Goal: Information Seeking & Learning: Find contact information

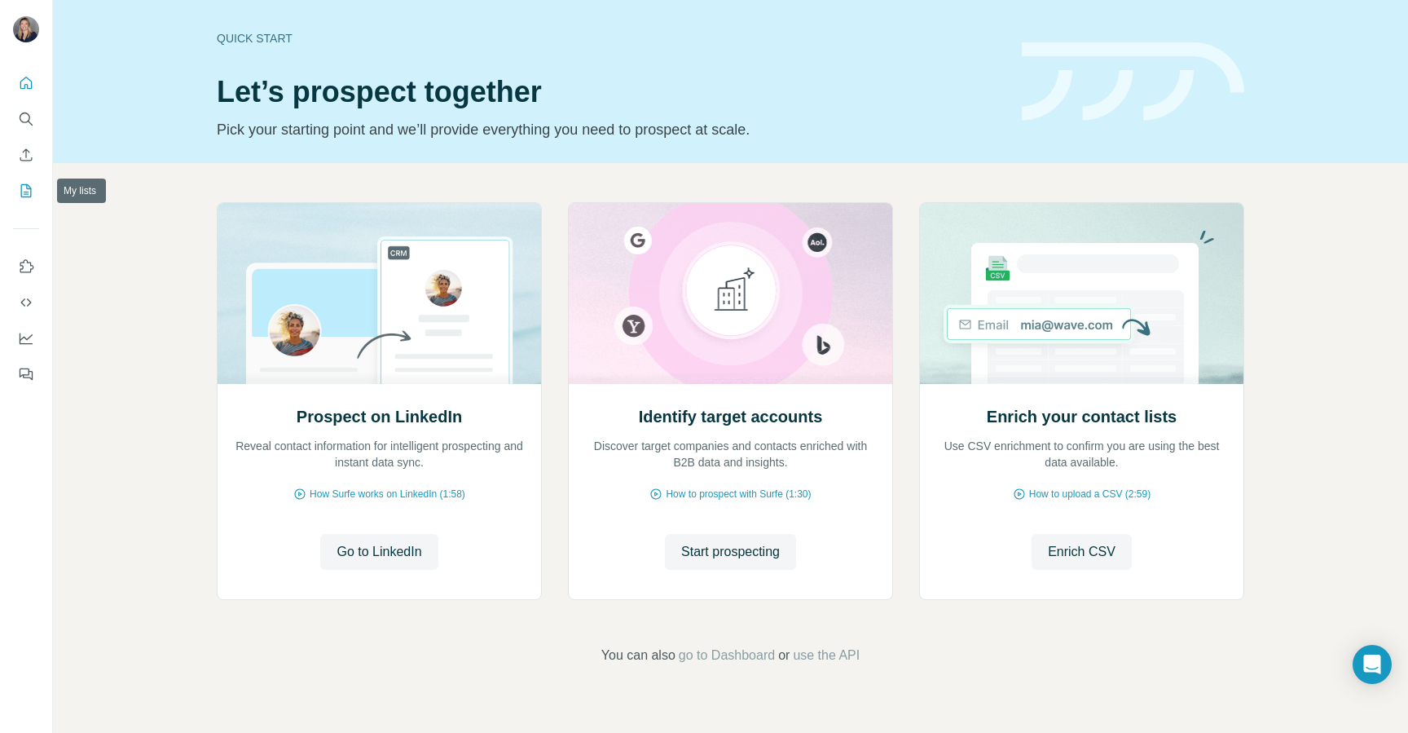
click at [26, 183] on icon "My lists" at bounding box center [26, 191] width 16 height 16
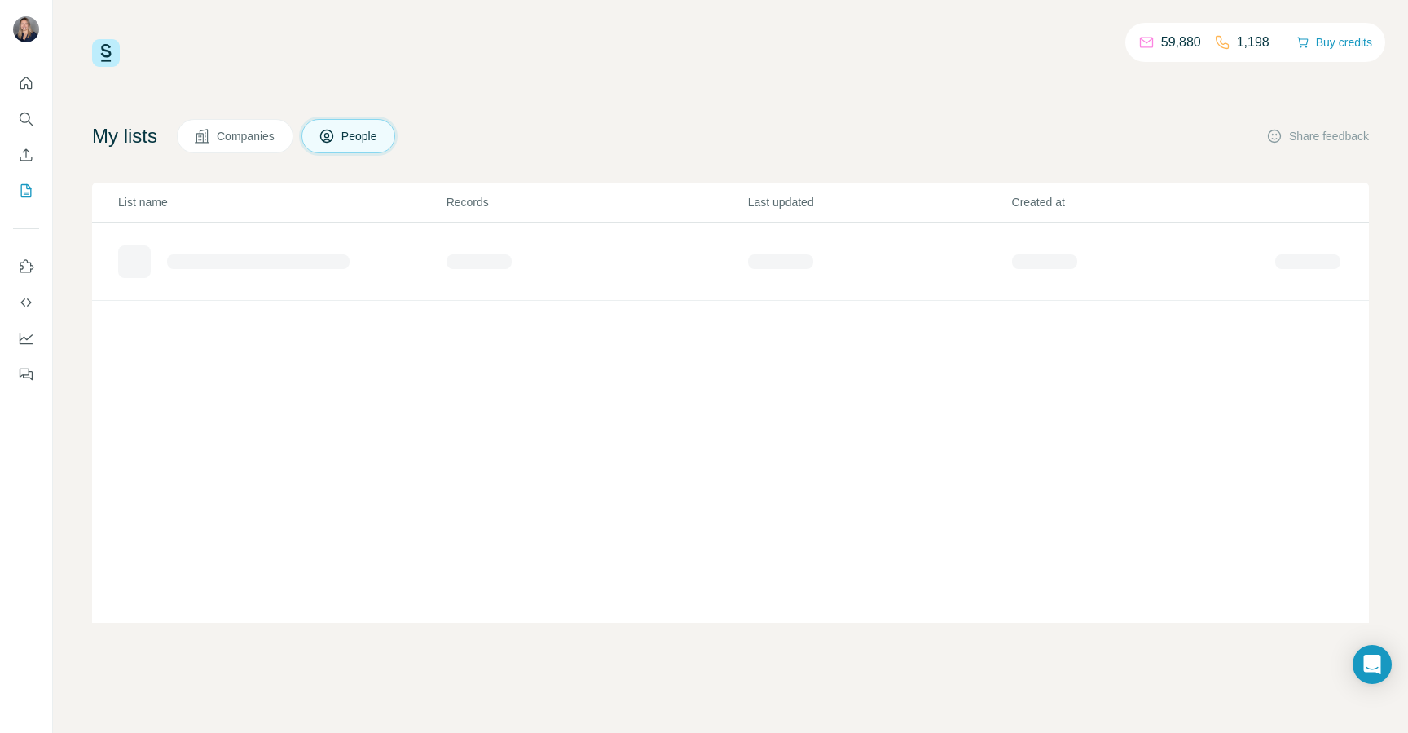
click at [251, 143] on span "Companies" at bounding box center [246, 136] width 59 height 16
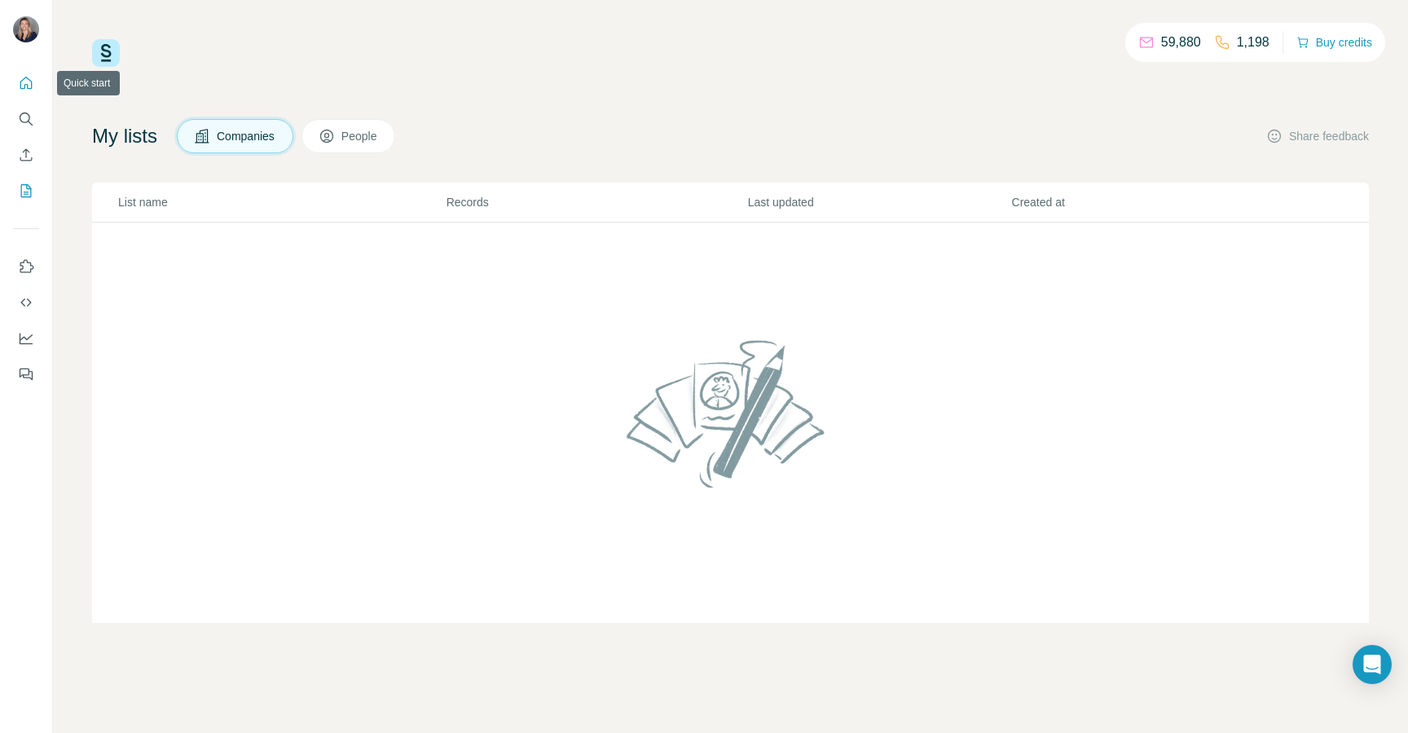
click at [28, 78] on icon "Quick start" at bounding box center [26, 83] width 12 height 12
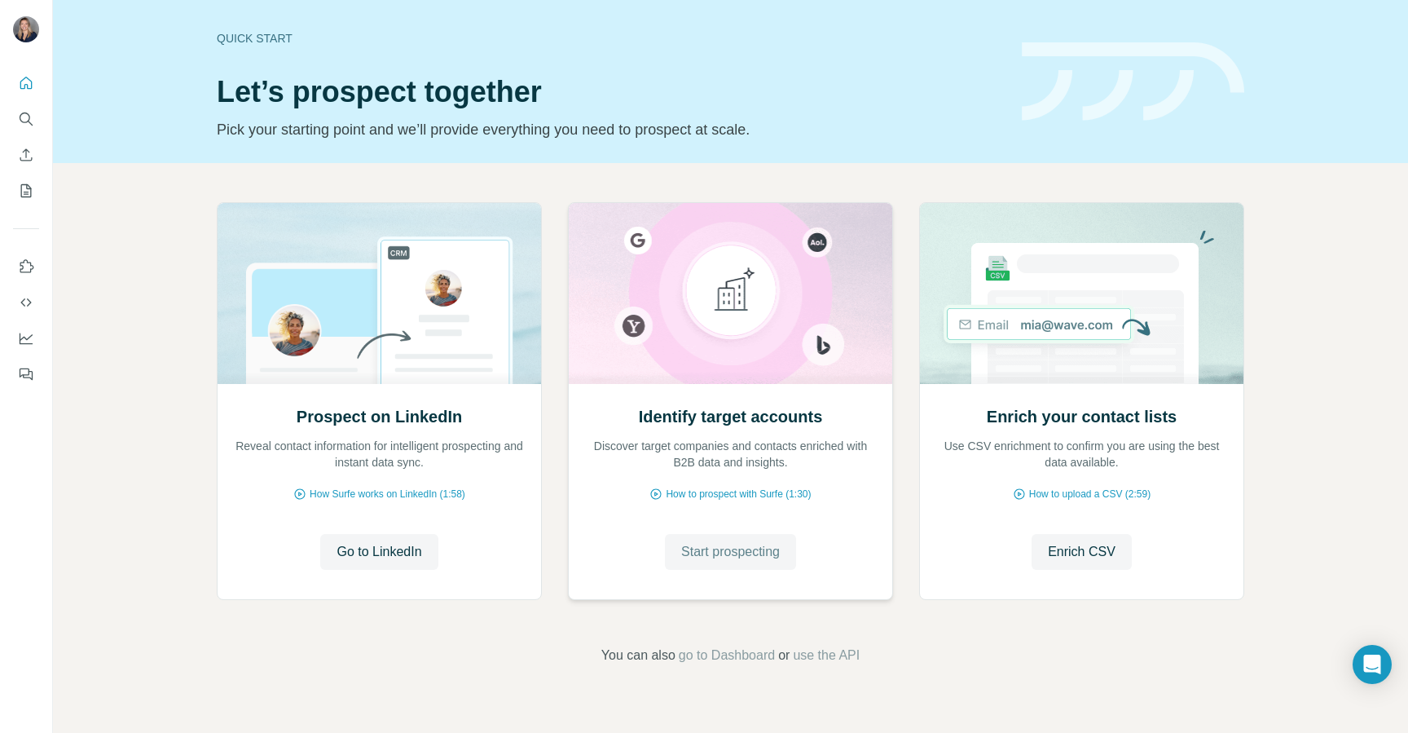
click at [738, 553] on span "Start prospecting" at bounding box center [730, 552] width 99 height 20
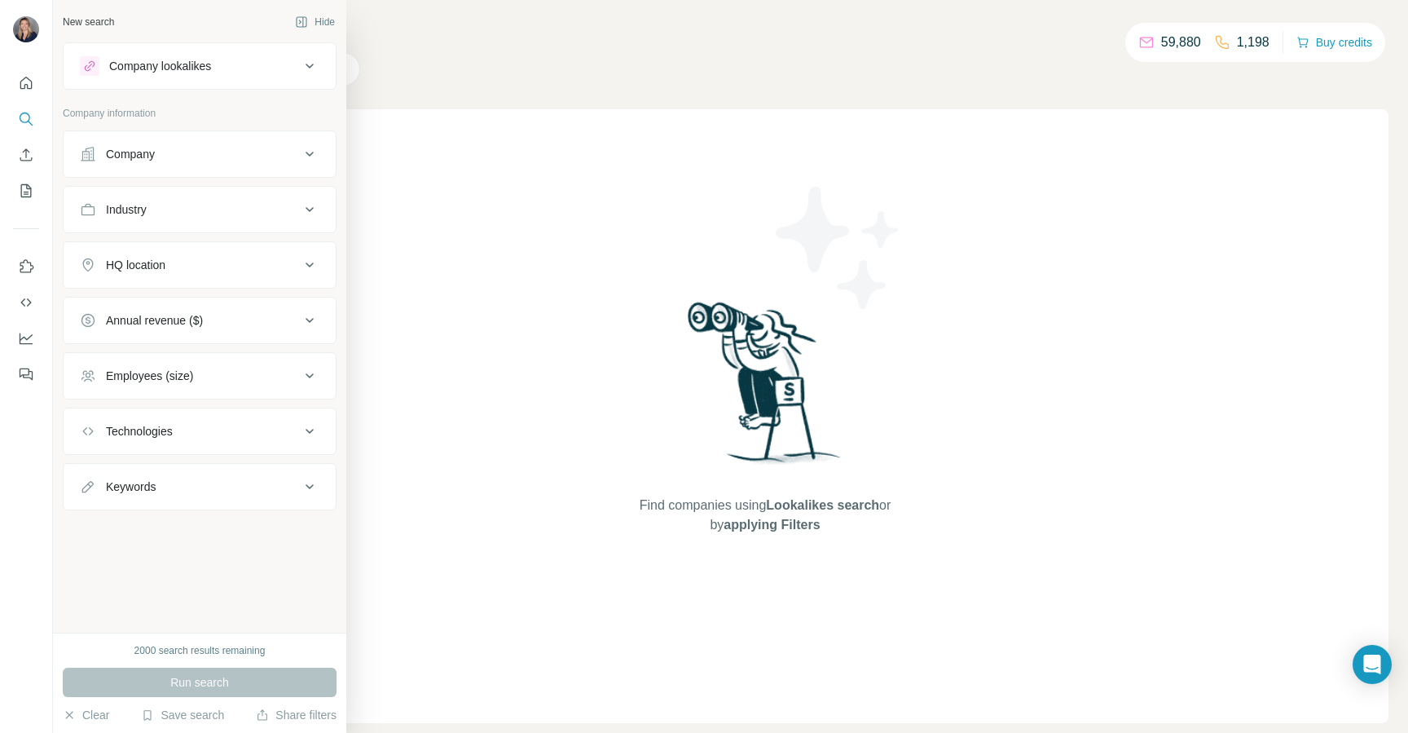
click at [85, 147] on icon at bounding box center [88, 154] width 16 height 16
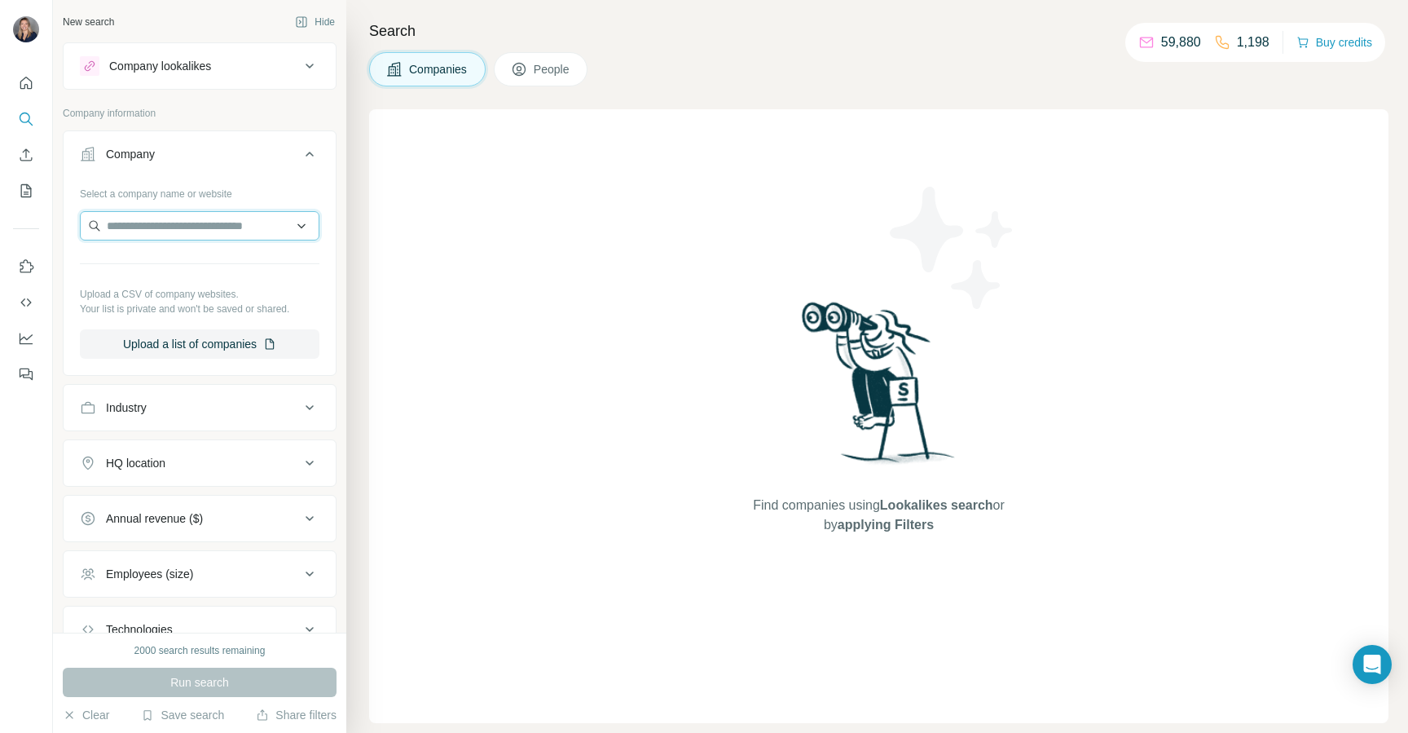
click at [206, 227] on input "text" at bounding box center [200, 225] width 240 height 29
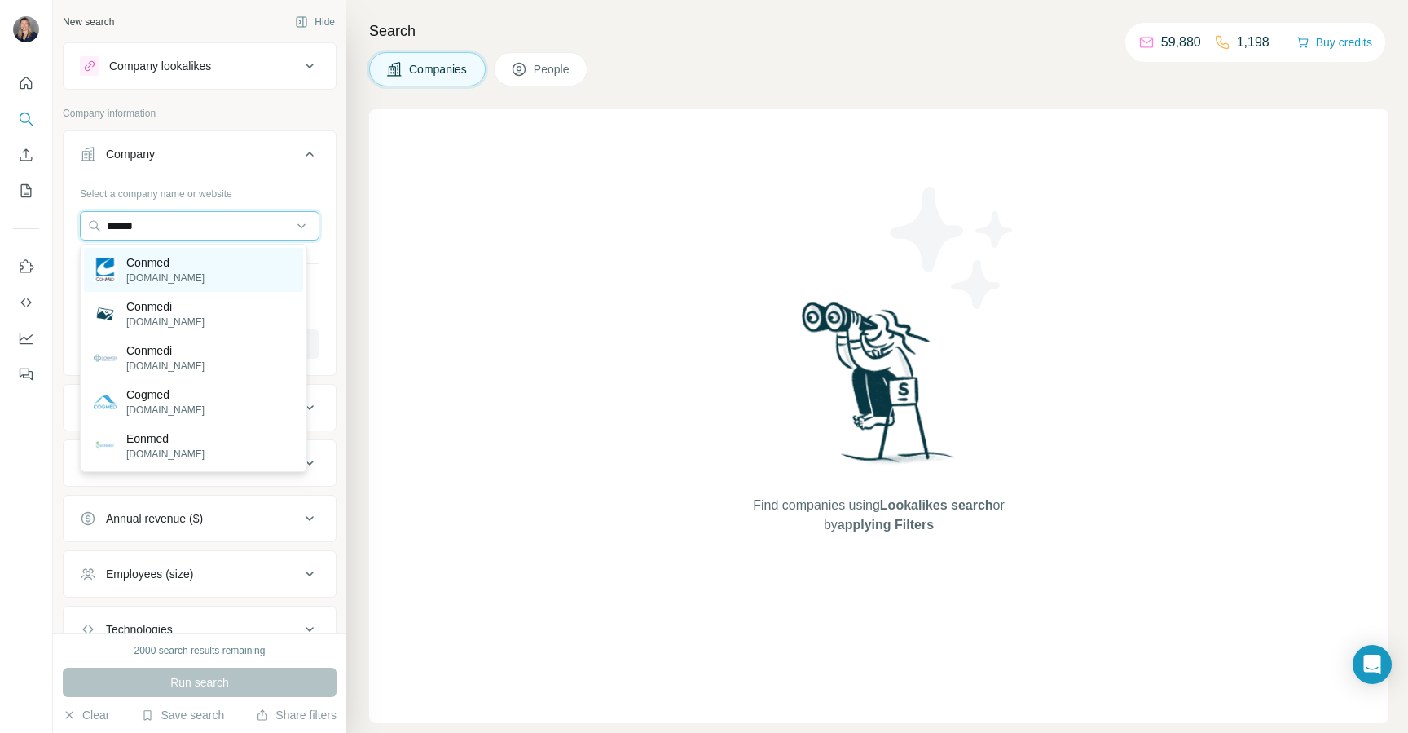
type input "******"
click at [221, 253] on div "Conmed conmed.com" at bounding box center [193, 270] width 219 height 44
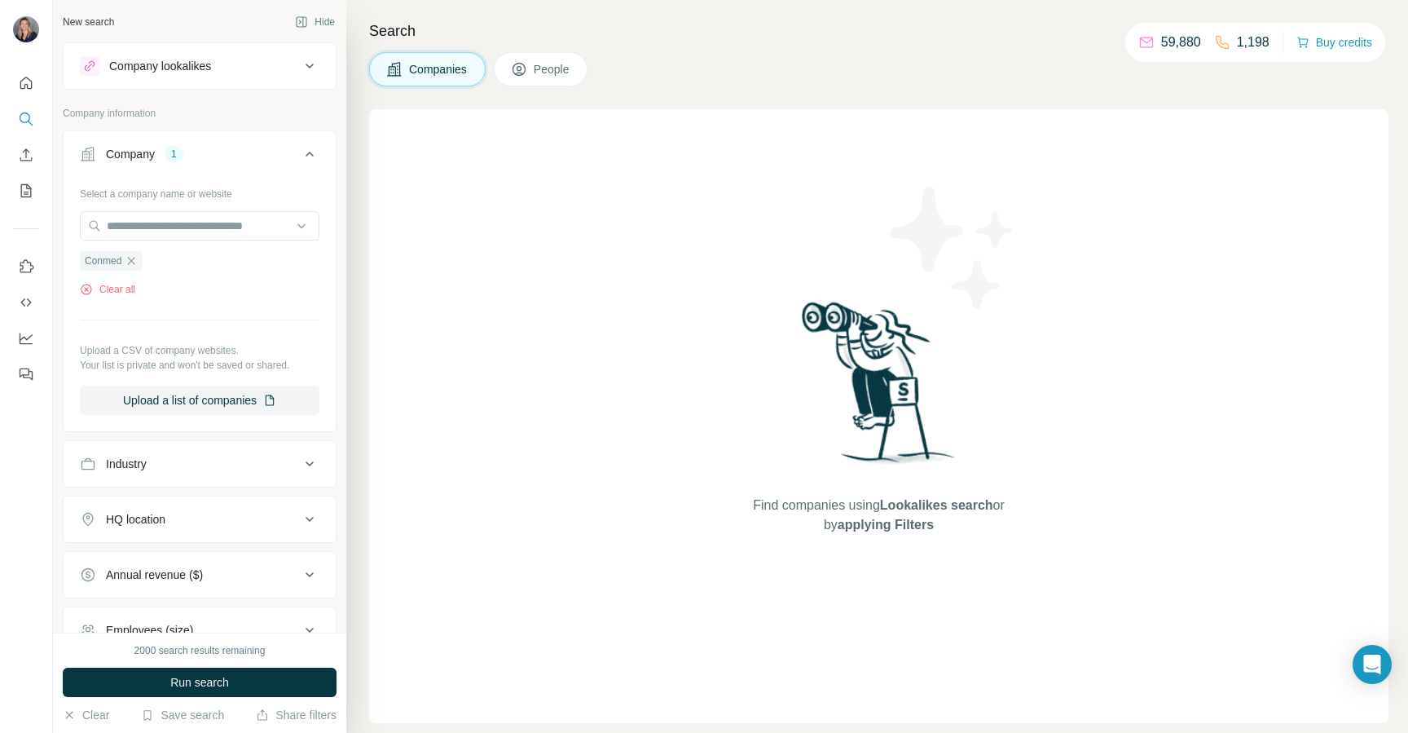
click at [554, 77] on span "People" at bounding box center [552, 69] width 37 height 16
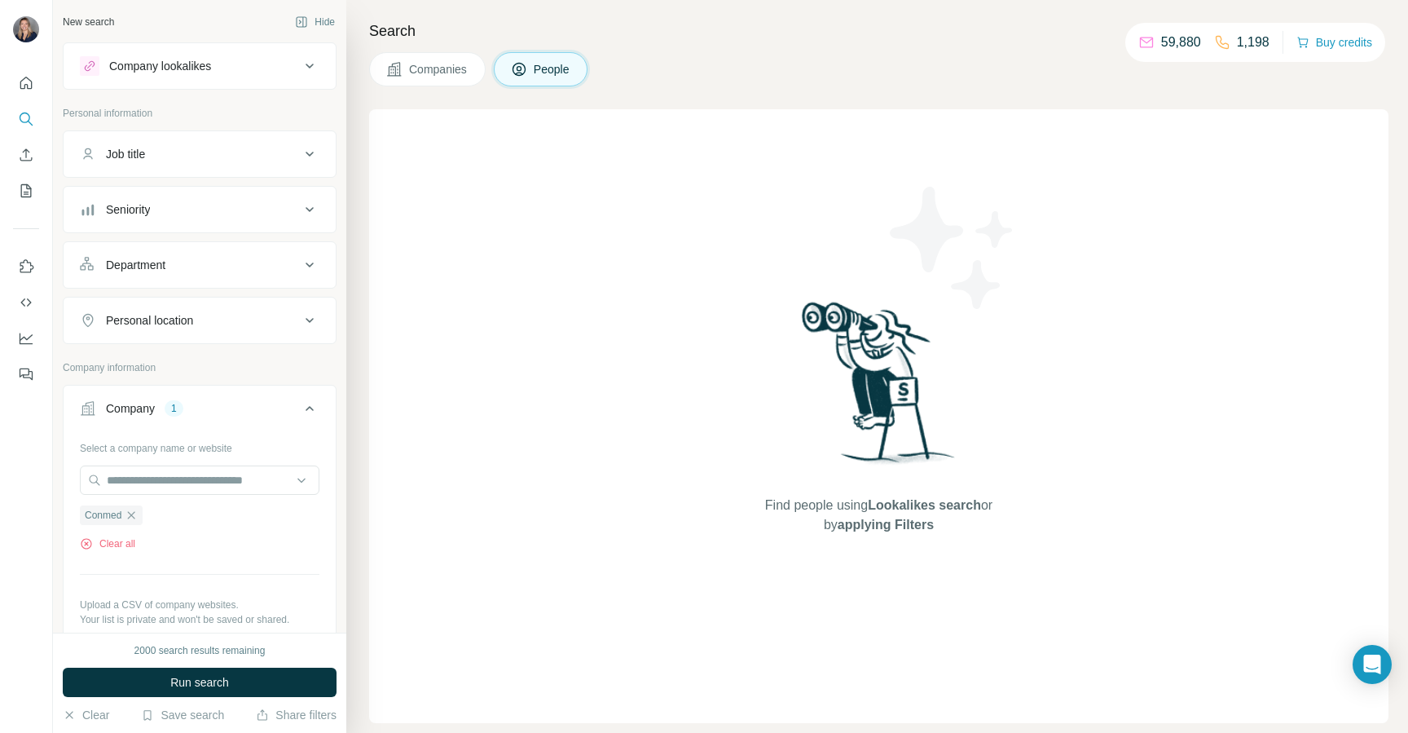
click at [226, 676] on span "Run search" at bounding box center [199, 682] width 59 height 16
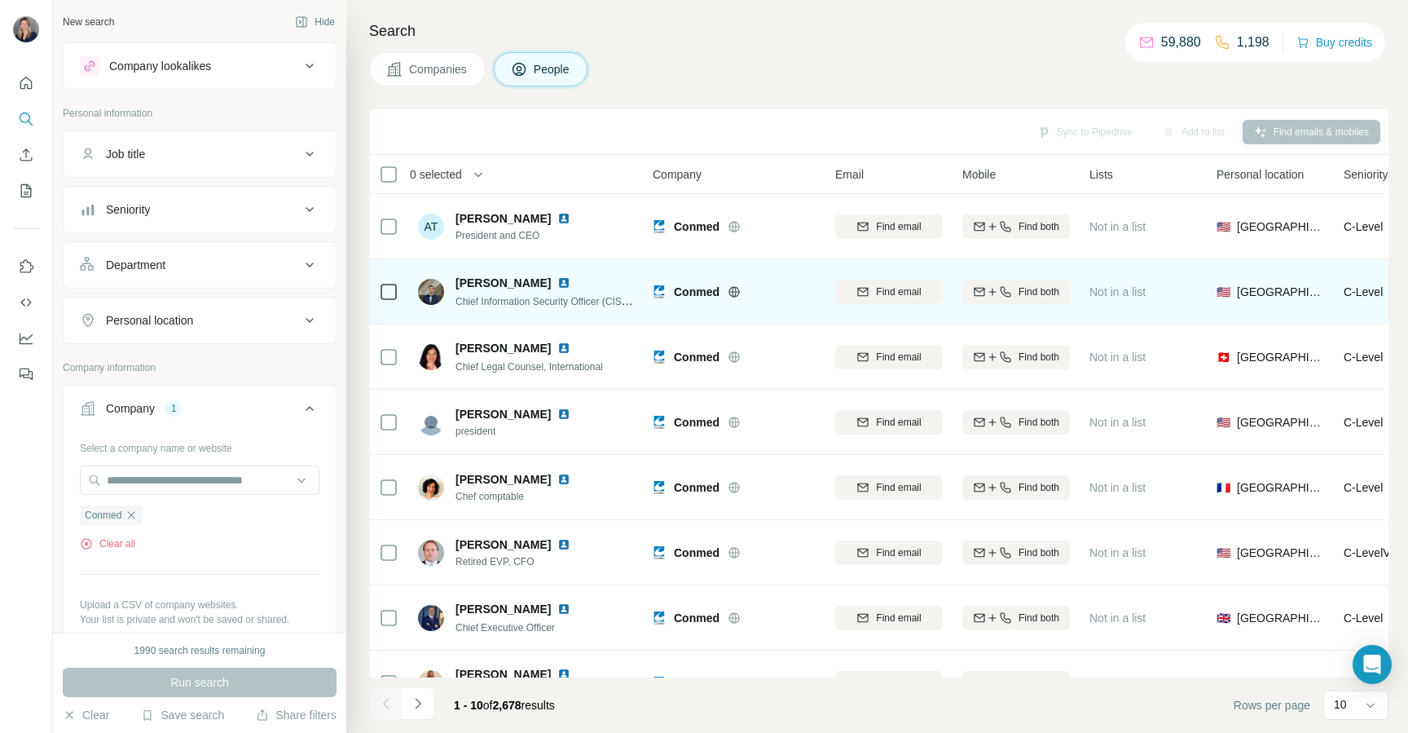
click at [560, 282] on img at bounding box center [563, 282] width 13 height 13
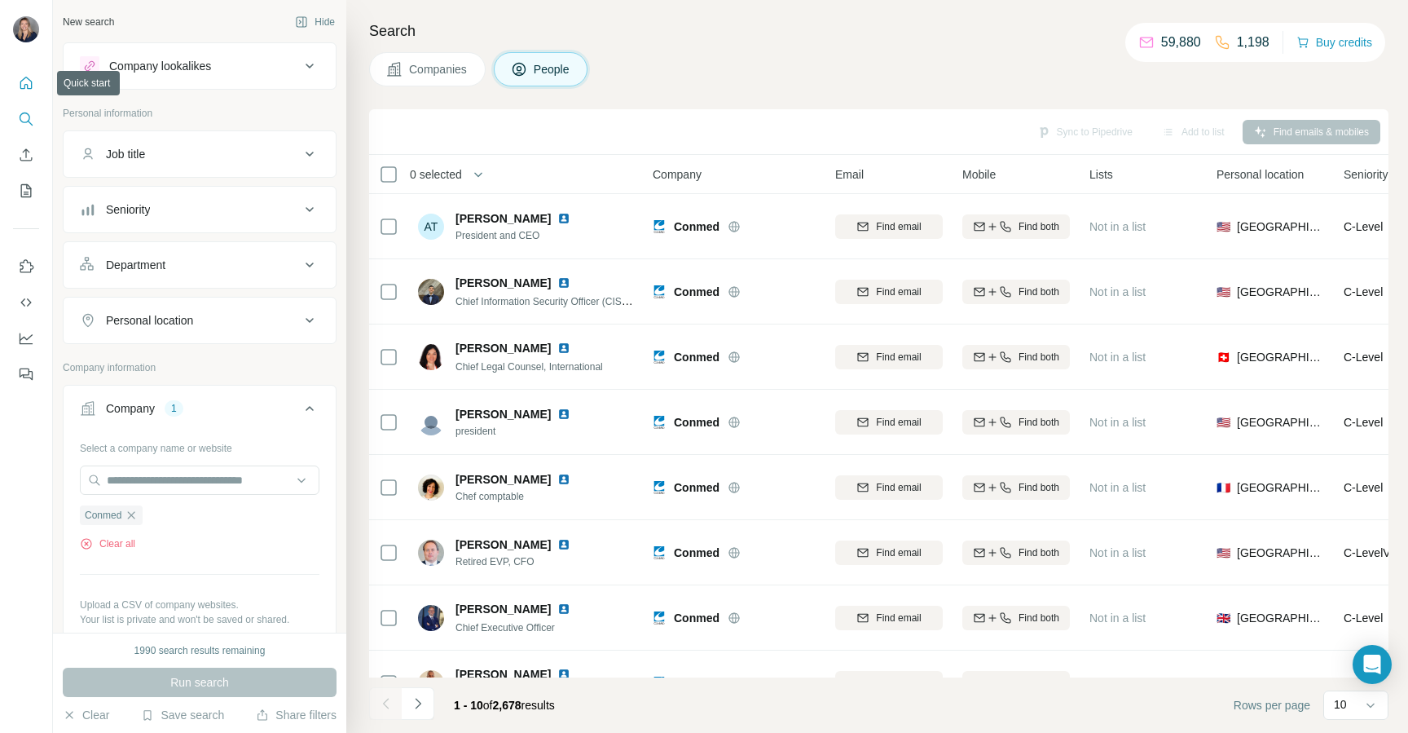
click at [24, 76] on icon "Quick start" at bounding box center [26, 83] width 16 height 16
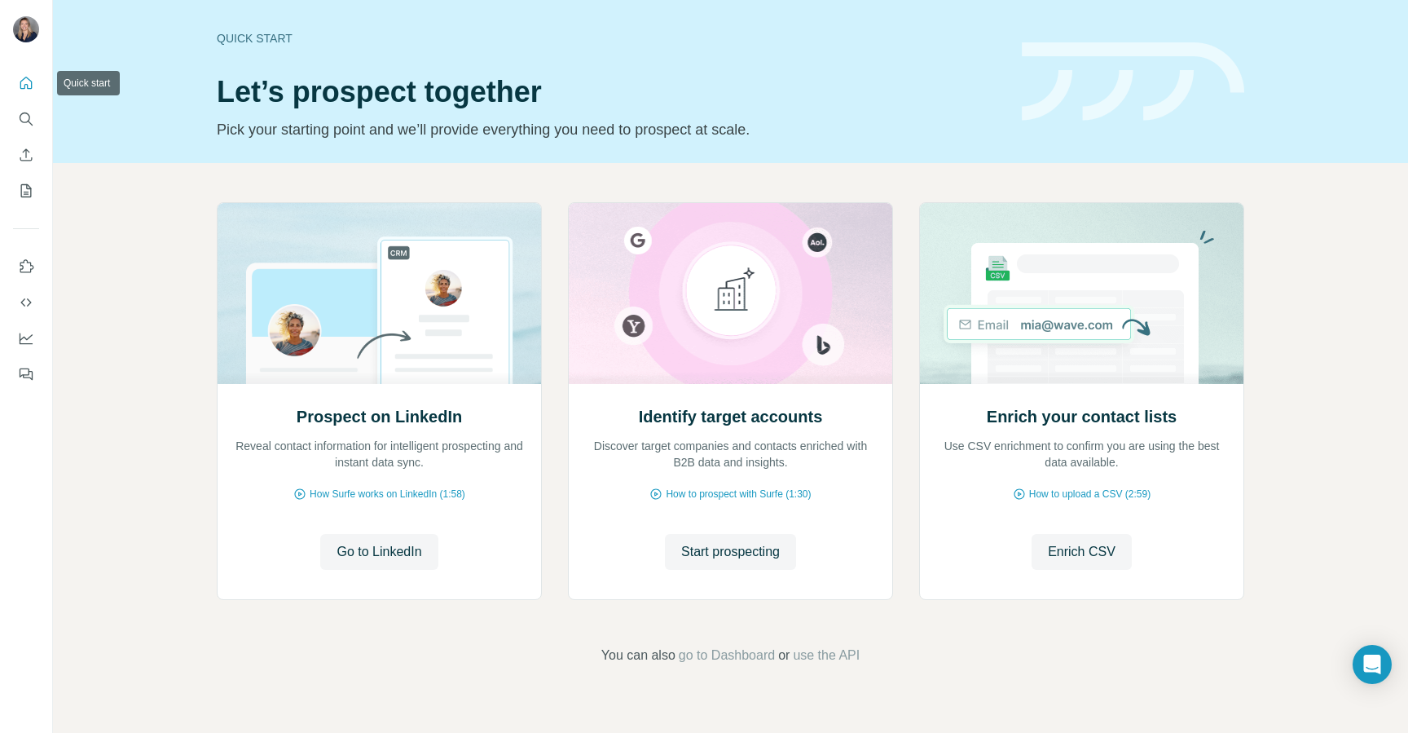
click at [21, 83] on icon "Quick start" at bounding box center [26, 83] width 16 height 16
